Goal: Information Seeking & Learning: Learn about a topic

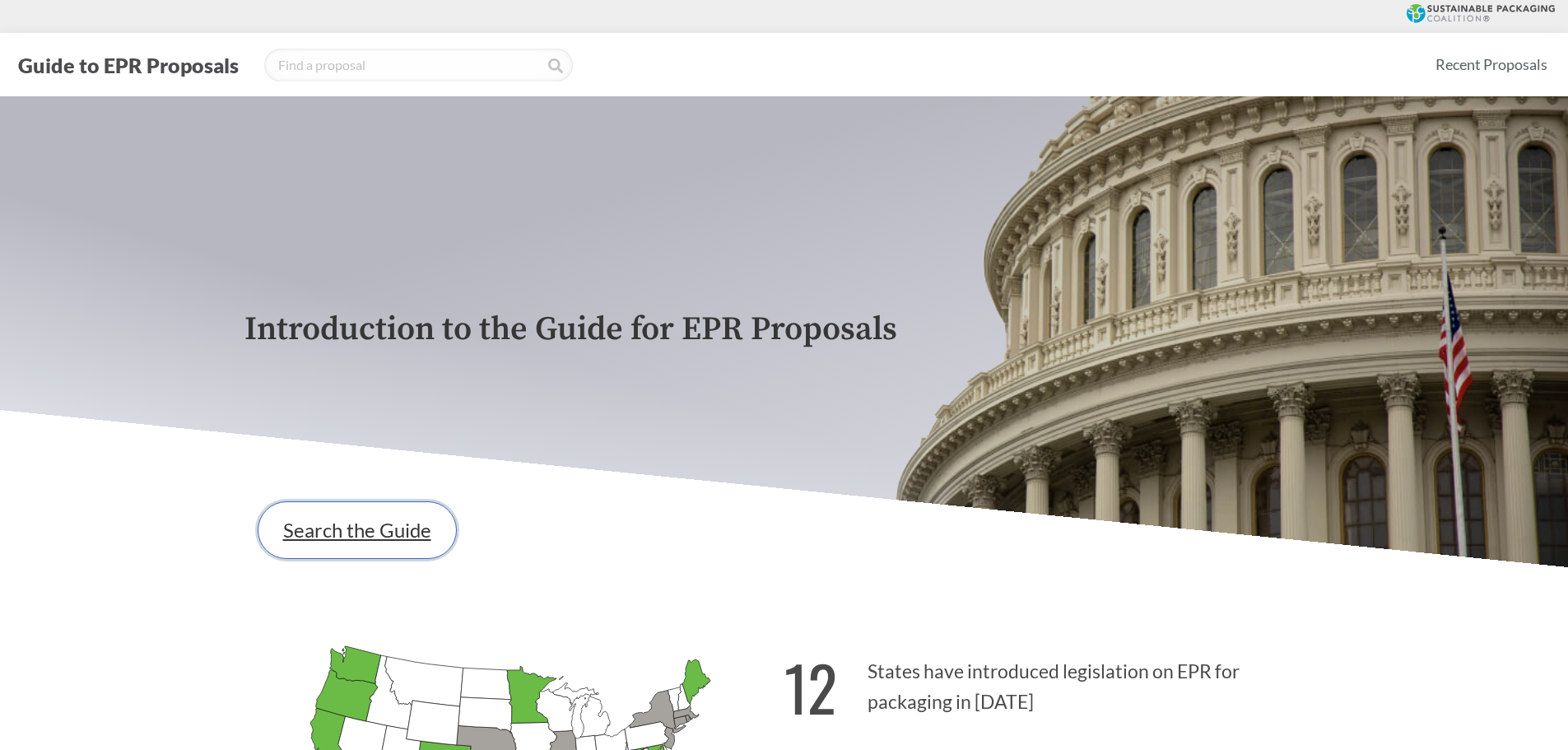
click at [357, 515] on link "Search the Guide" at bounding box center [357, 530] width 199 height 57
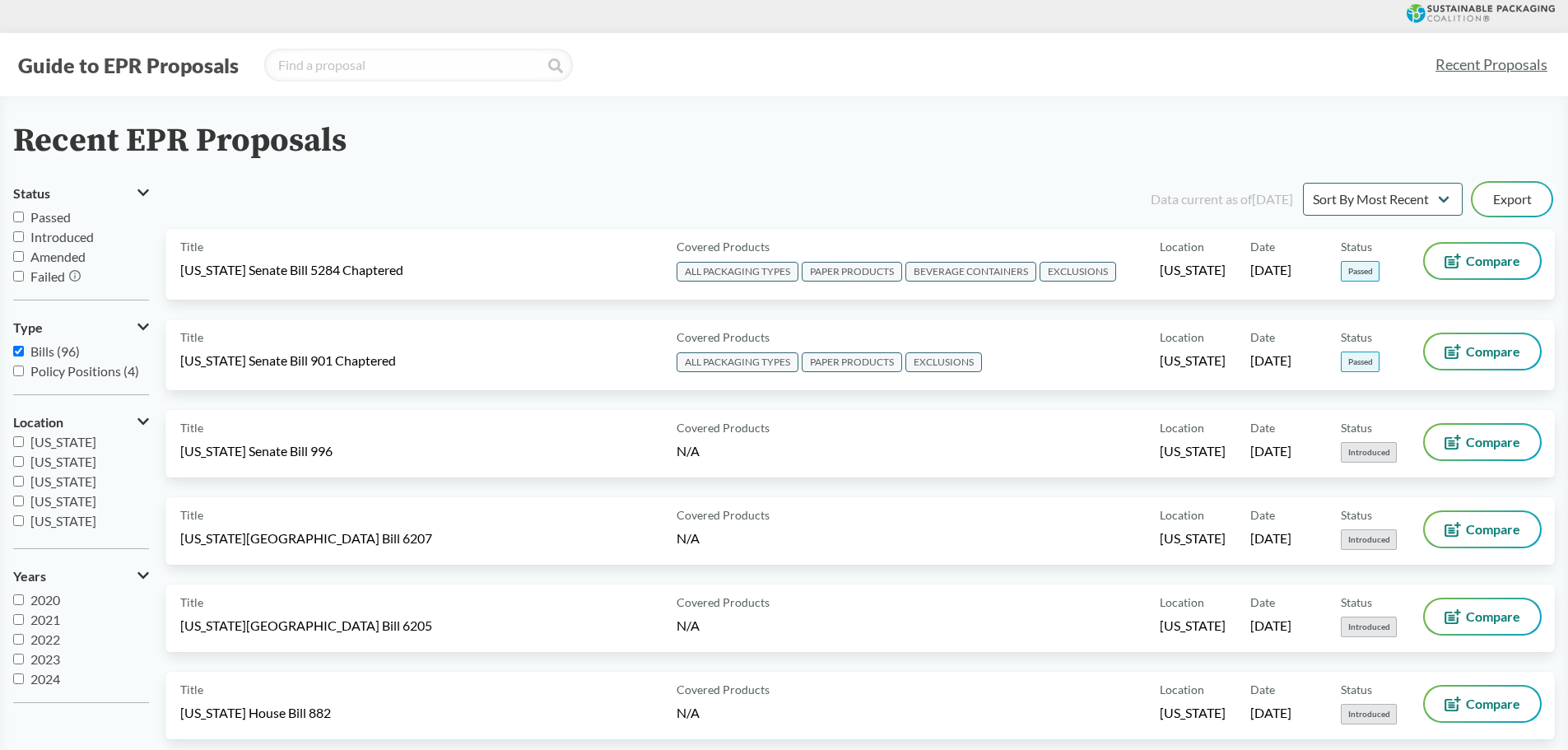
scroll to position [247, 0]
click at [60, 495] on span "[US_STATE]" at bounding box center [63, 495] width 65 height 15
click at [24, 495] on input "[US_STATE]" at bounding box center [19, 495] width 11 height 11
checkbox input "true"
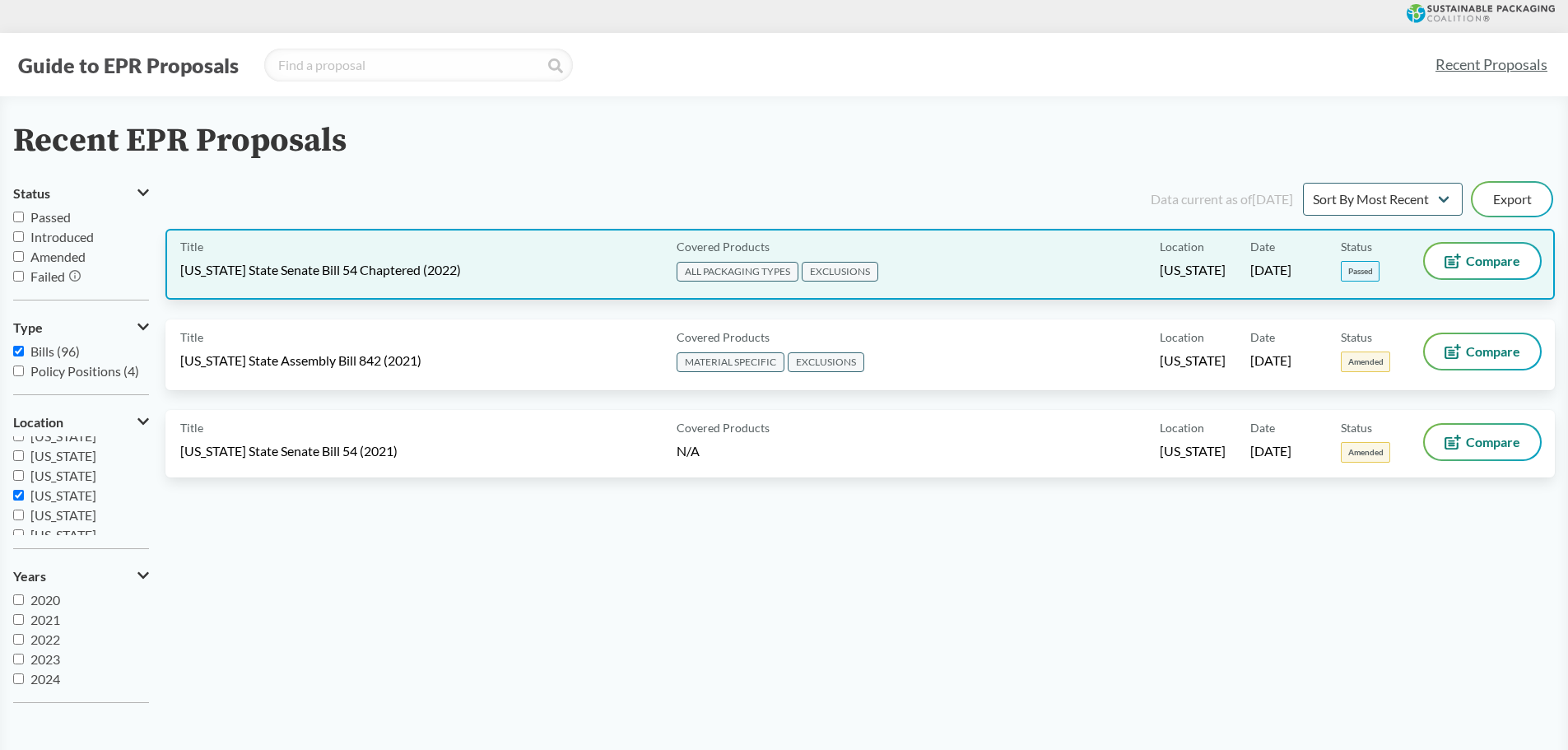
click at [459, 279] on div "Title [US_STATE] State Senate Bill 54 Chaptered (2022)" at bounding box center [425, 264] width 489 height 41
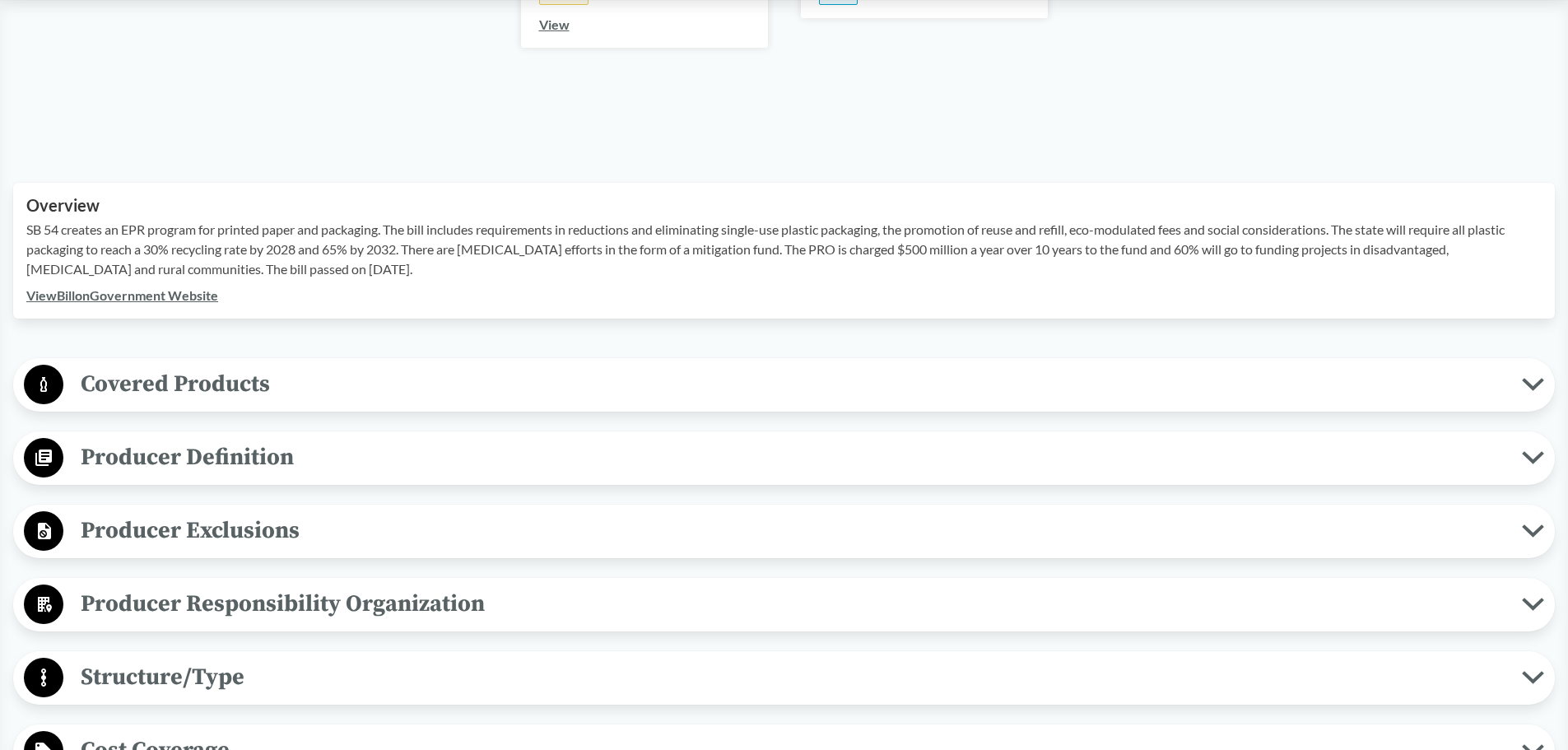
scroll to position [494, 0]
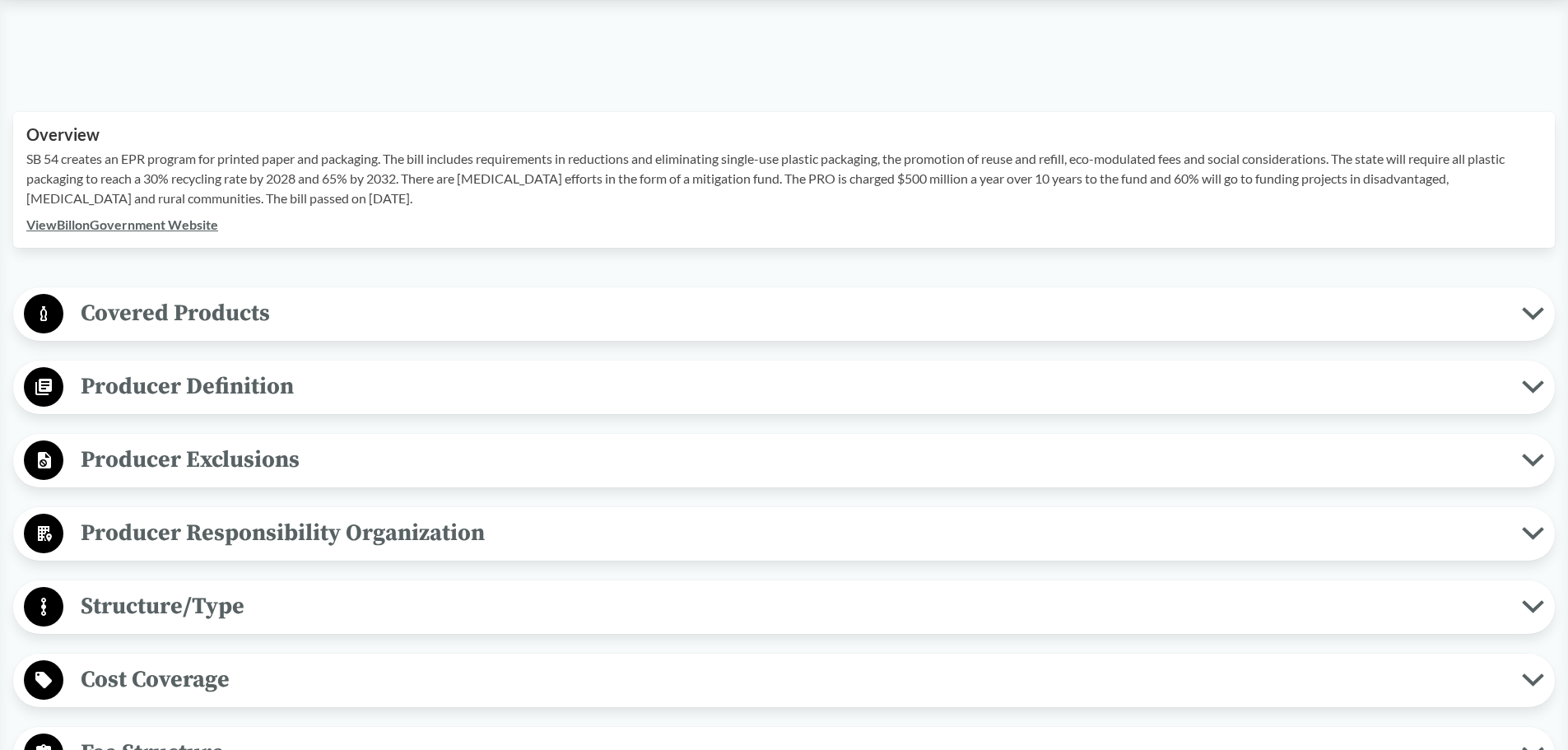
click at [402, 478] on span "Producer Exclusions" at bounding box center [792, 459] width 1458 height 37
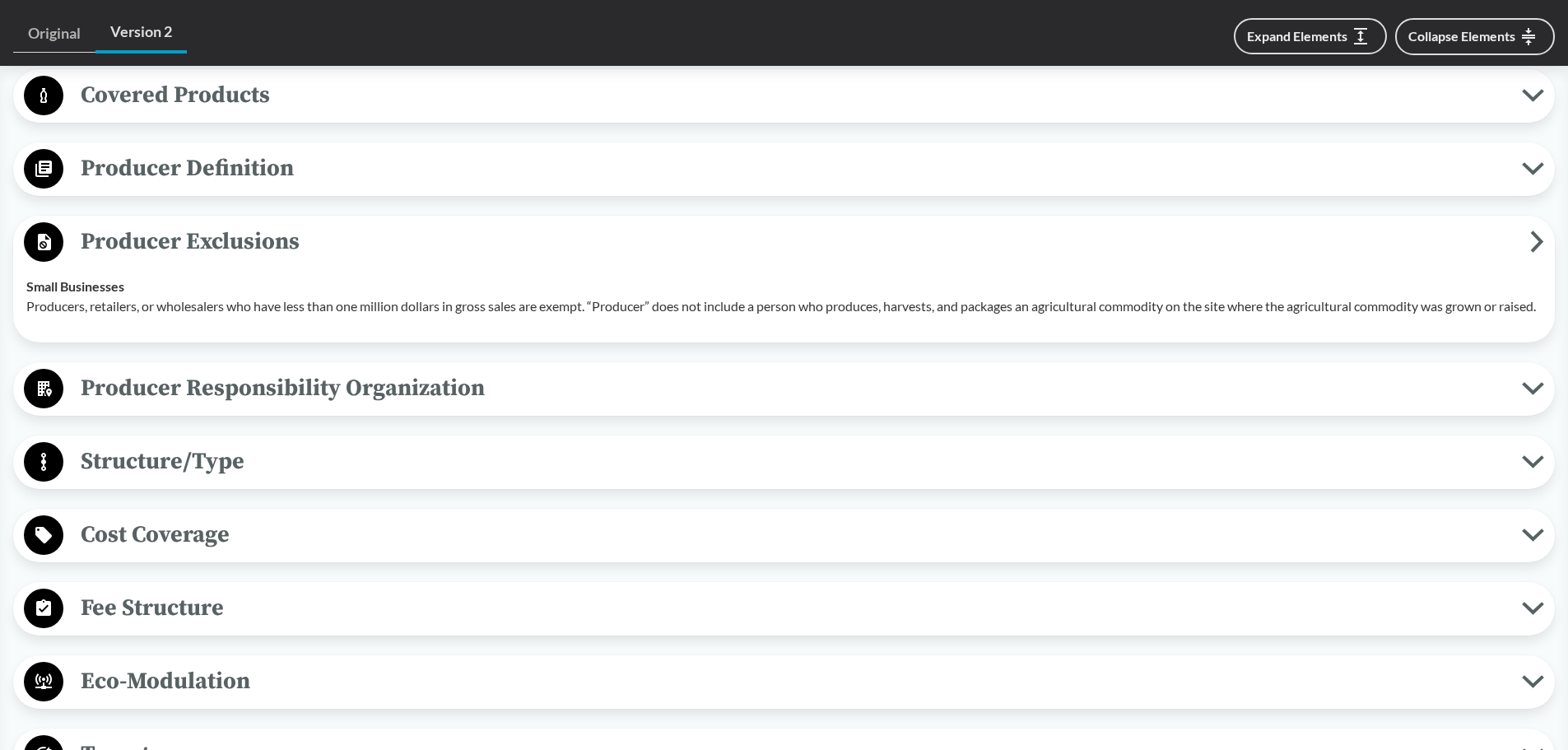
scroll to position [741, 0]
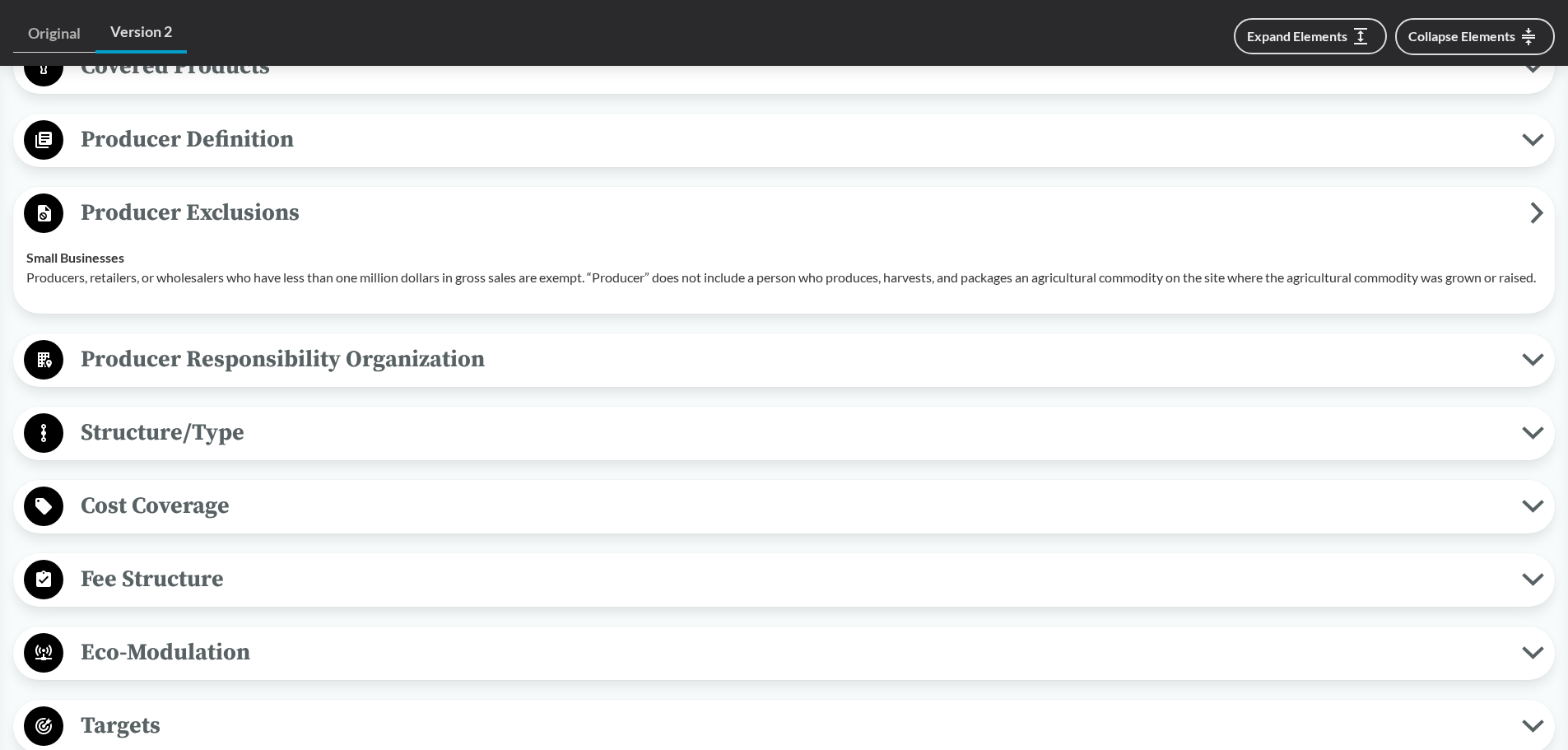
click at [403, 460] on div "Structure/Type Financial and Full Operational Producers are responsible for all…" at bounding box center [784, 434] width 1541 height 54
click at [418, 451] on span "Structure/Type" at bounding box center [792, 432] width 1458 height 37
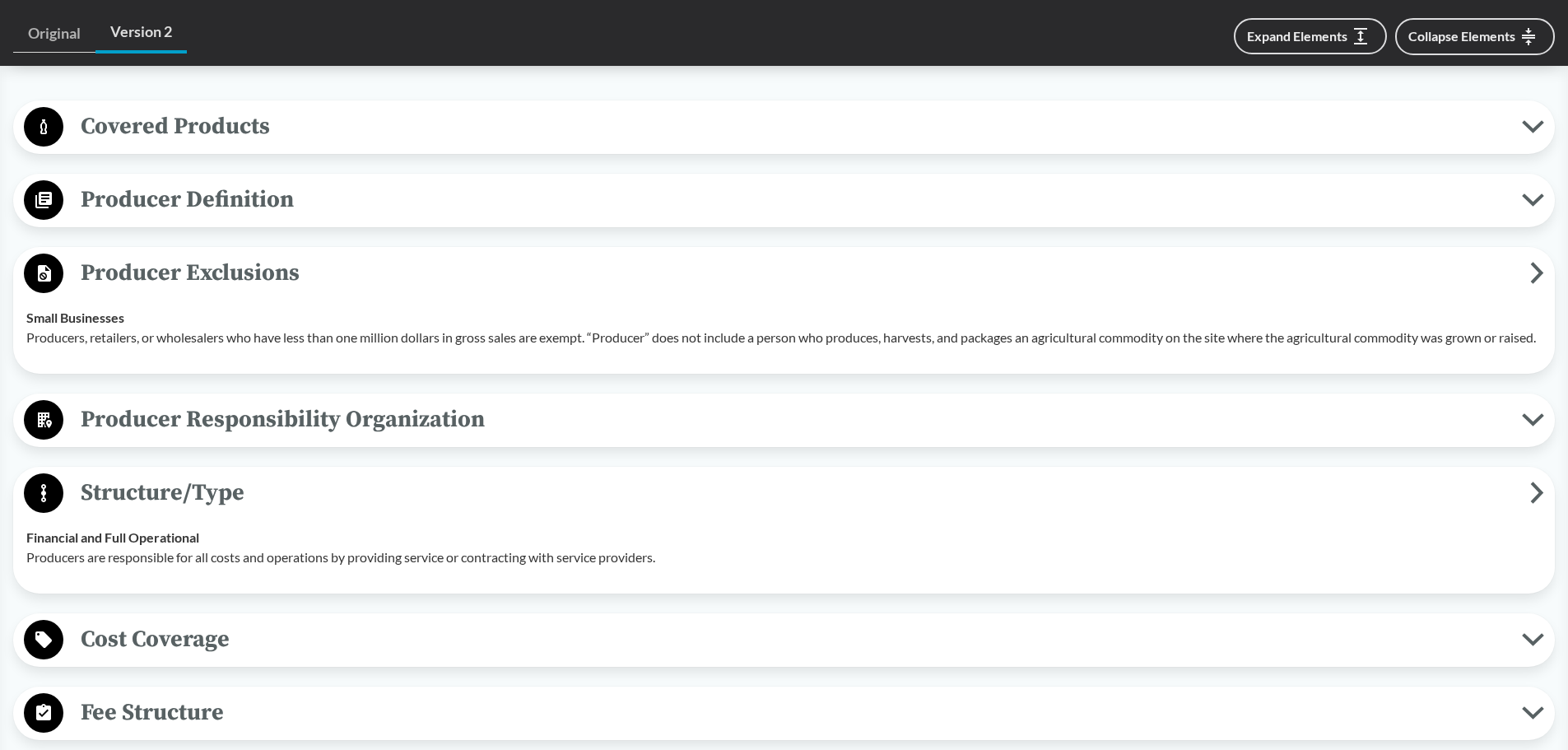
scroll to position [494, 0]
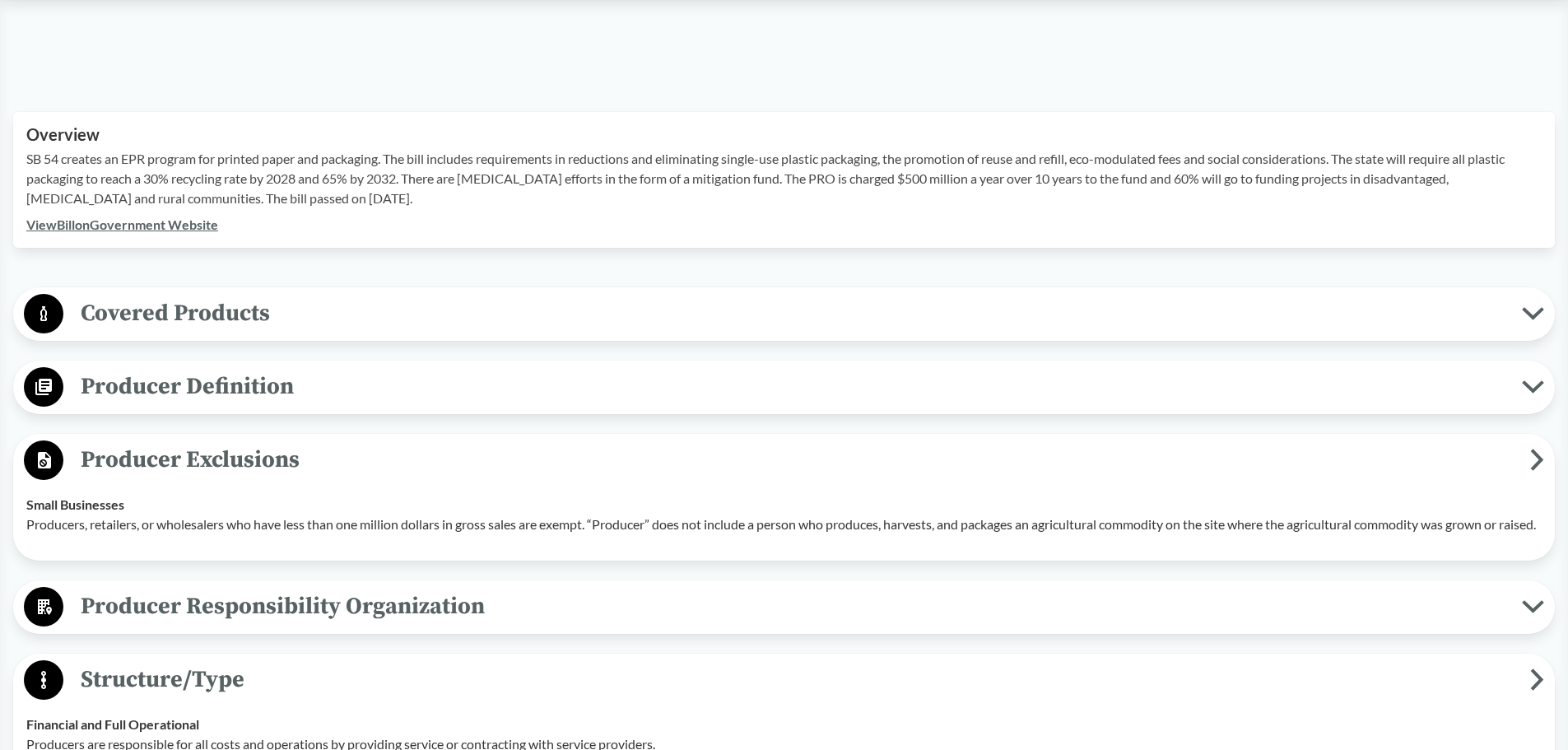
click at [435, 312] on span "Covered Products" at bounding box center [792, 313] width 1458 height 37
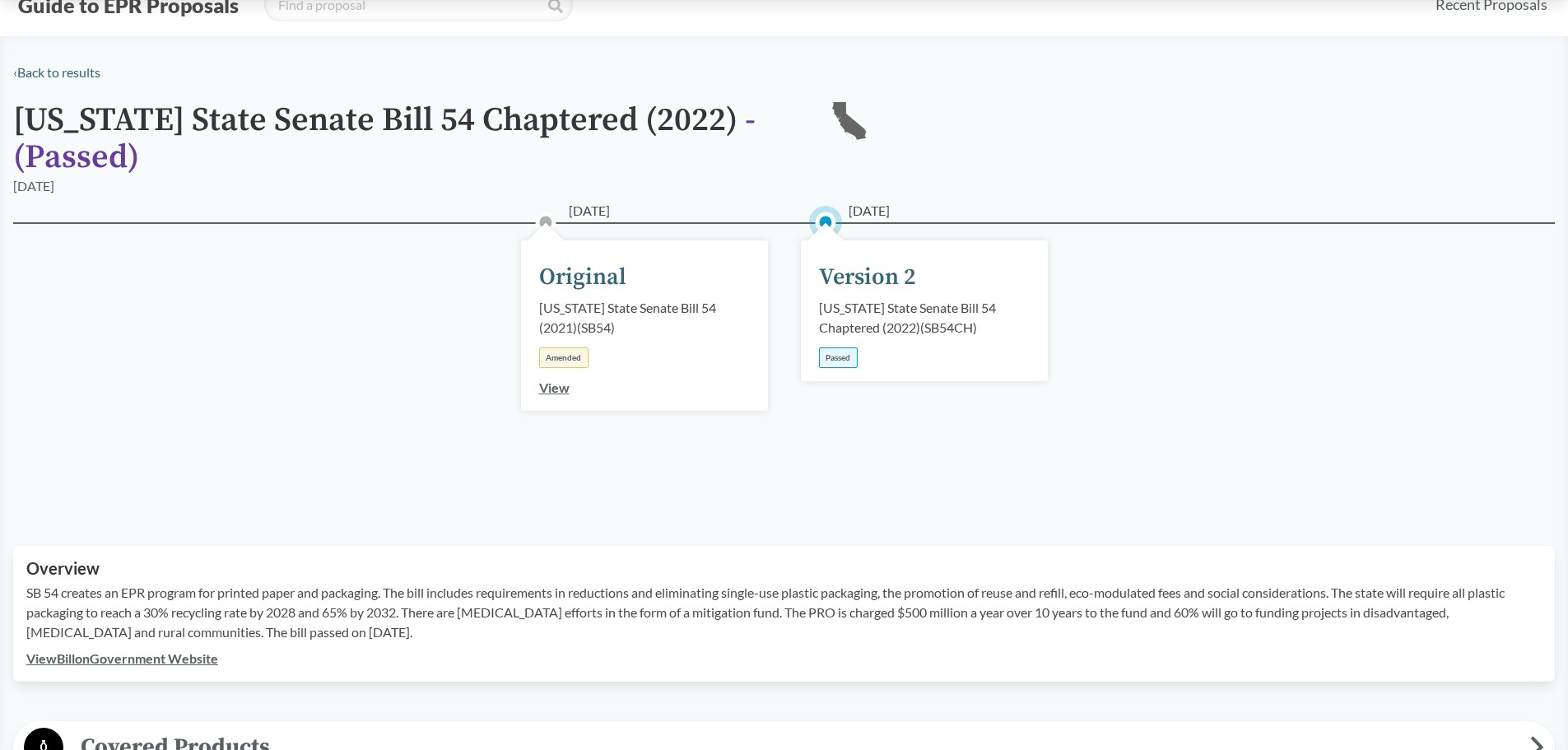
scroll to position [0, 0]
